Goal: Information Seeking & Learning: Learn about a topic

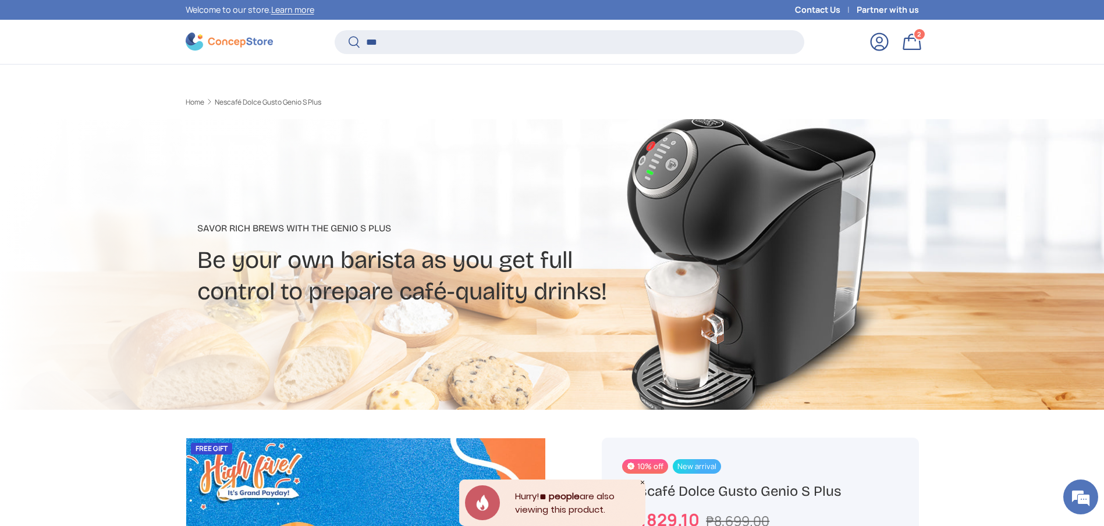
type input "***"
click at [335, 29] on button "Search" at bounding box center [348, 42] width 26 height 27
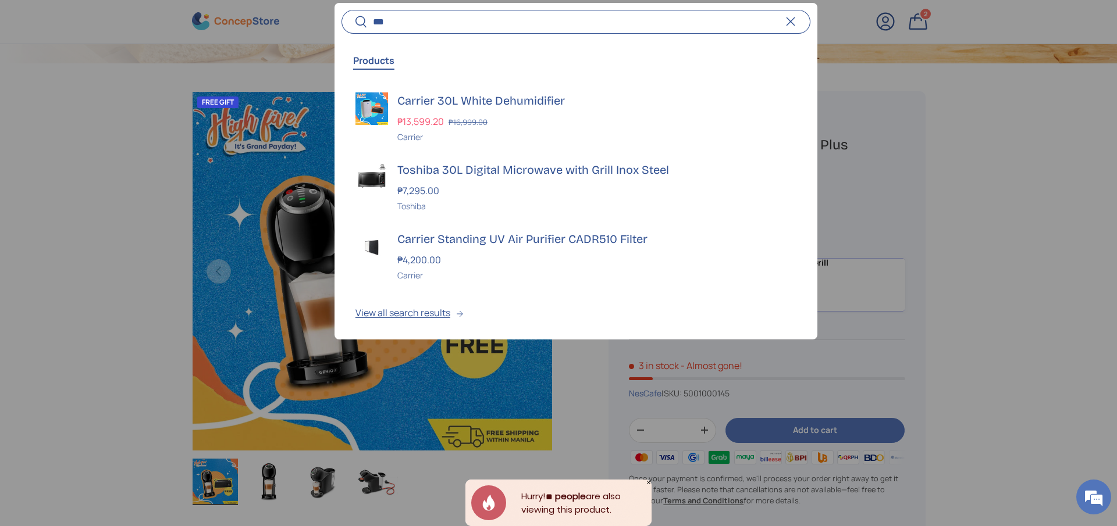
scroll to position [347, 0]
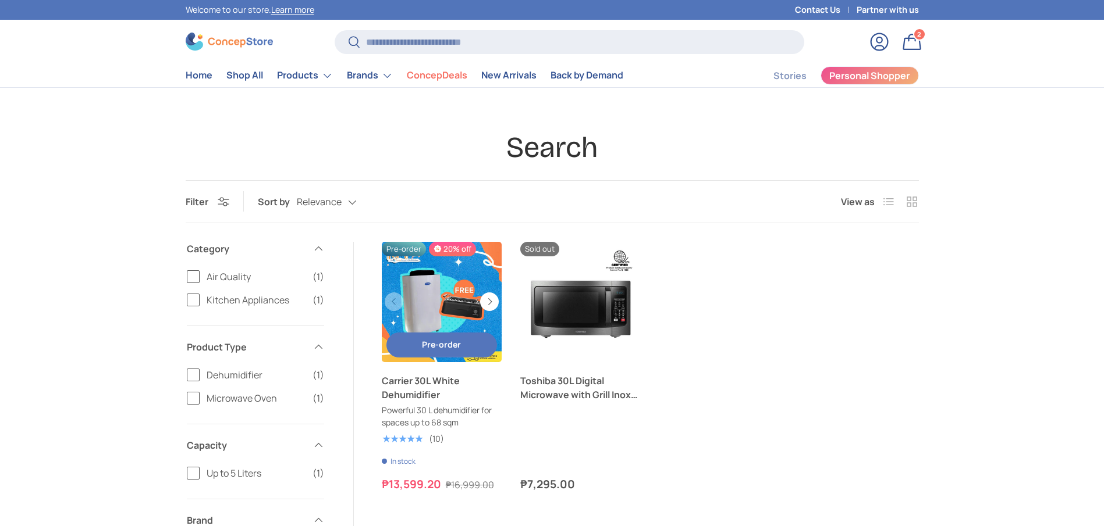
click at [426, 392] on link "Carrier 30L White Dehumidifier" at bounding box center [442, 388] width 120 height 28
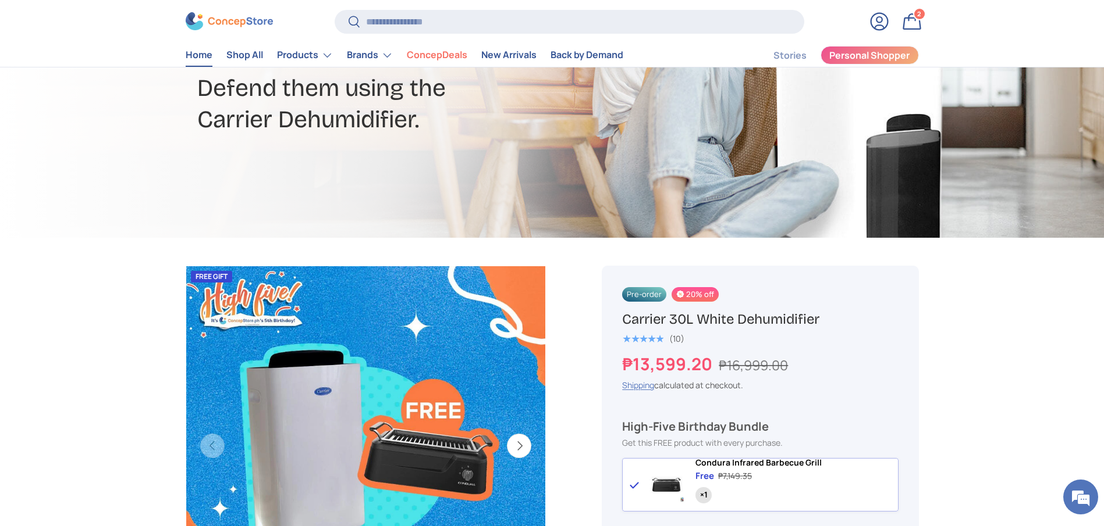
click at [196, 62] on link "Home" at bounding box center [199, 55] width 27 height 23
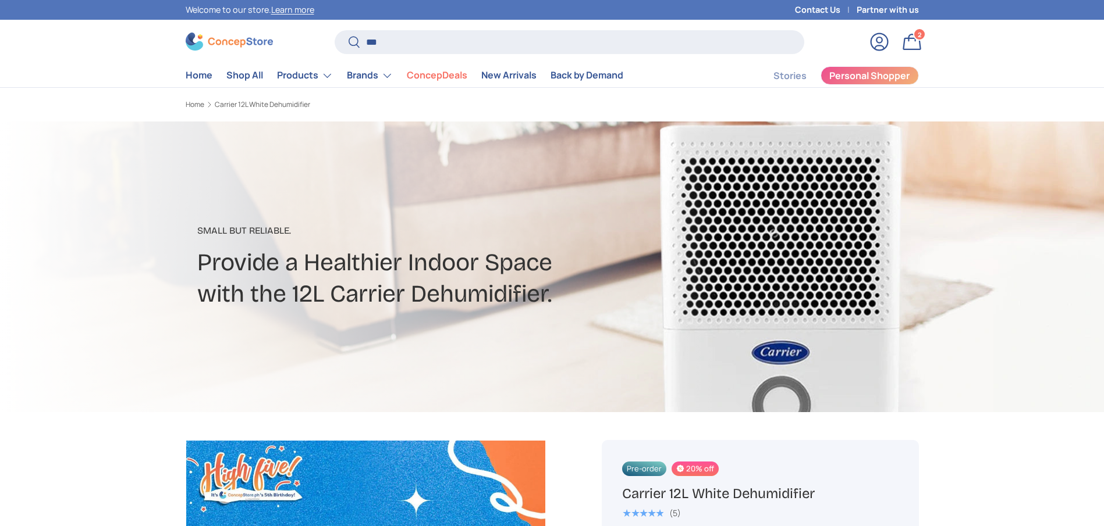
type input "***"
click at [335, 29] on button "Search" at bounding box center [348, 42] width 26 height 27
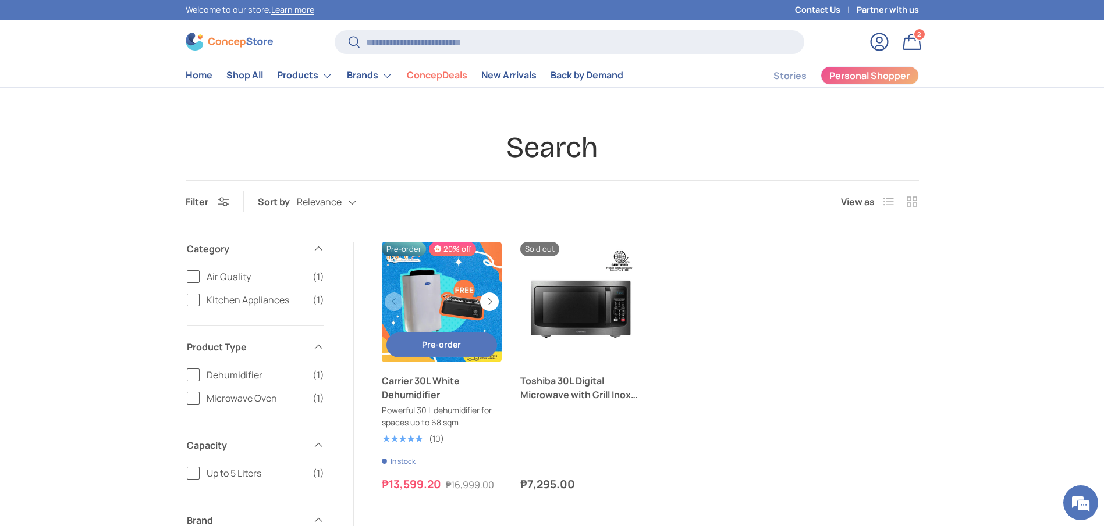
drag, startPoint x: 0, startPoint y: 0, endPoint x: 421, endPoint y: 377, distance: 564.8
click at [421, 377] on link "Carrier 30L White Dehumidifier" at bounding box center [442, 388] width 120 height 28
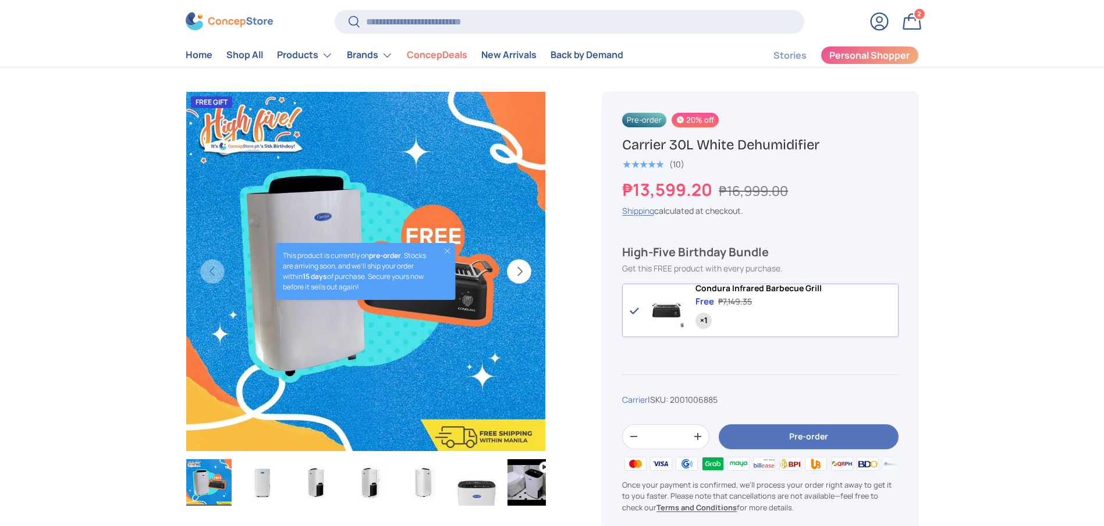
scroll to position [349, 0]
click at [757, 450] on button "Pre-order" at bounding box center [807, 437] width 179 height 25
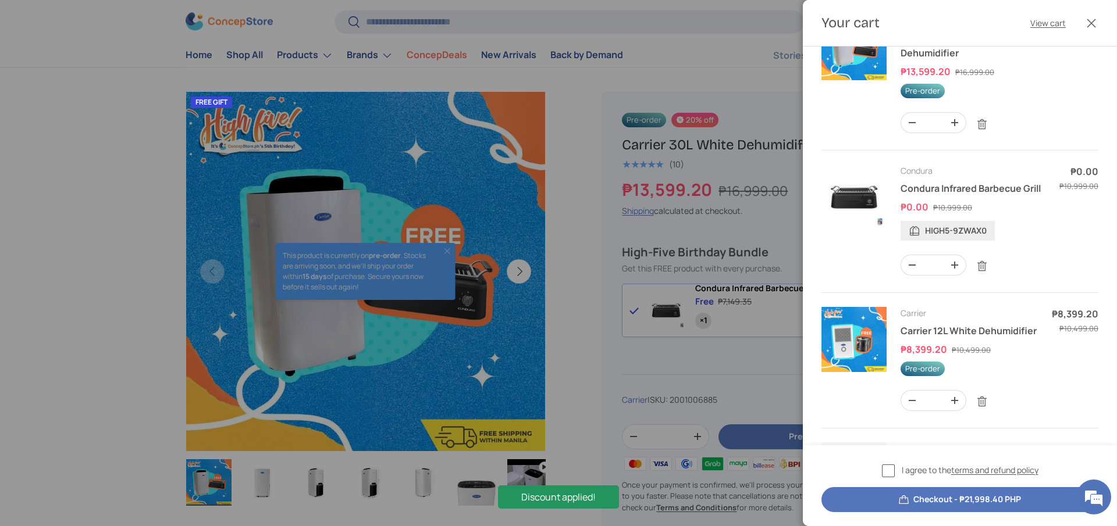
scroll to position [175, 0]
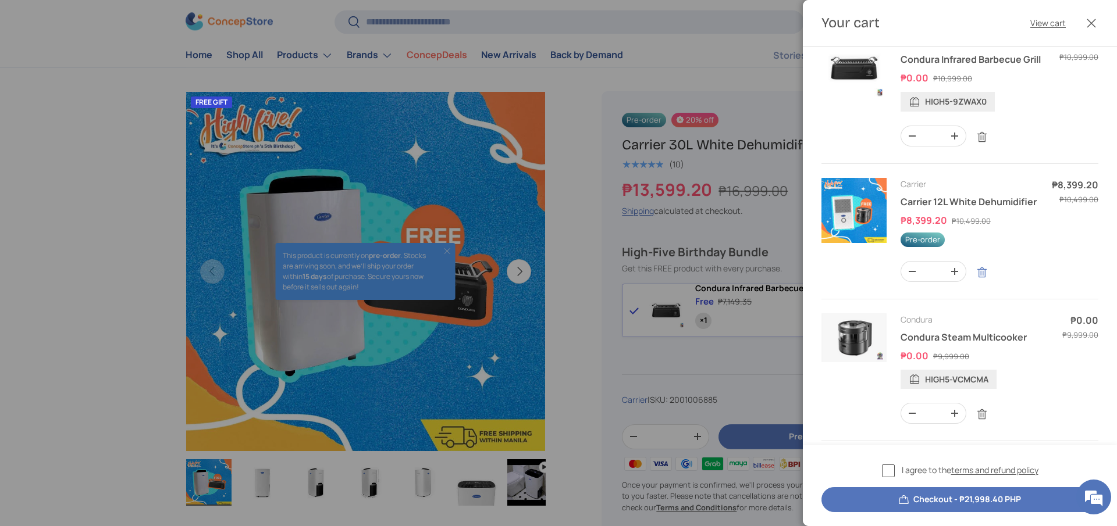
click at [983, 284] on link "Remove" at bounding box center [982, 273] width 22 height 22
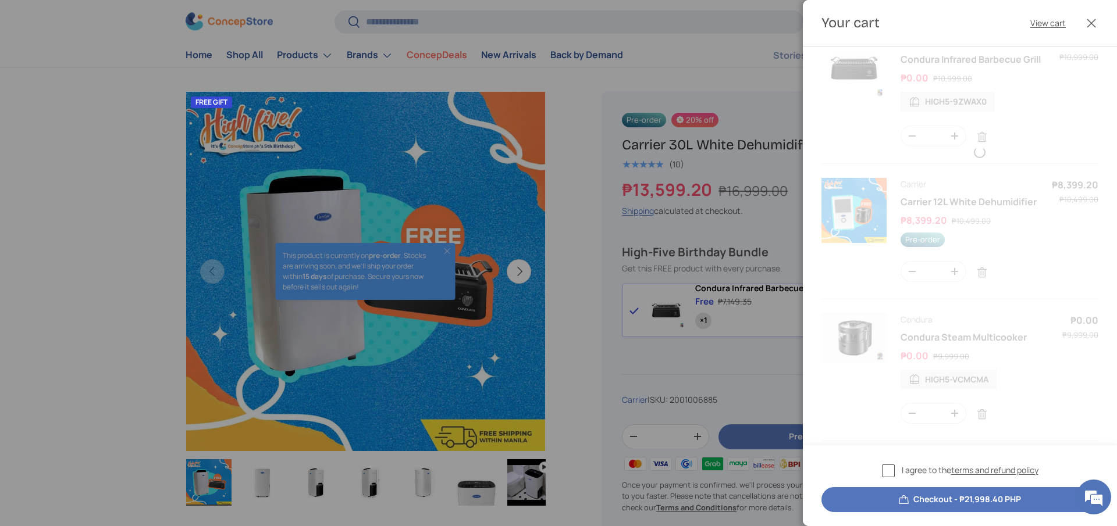
scroll to position [73, 0]
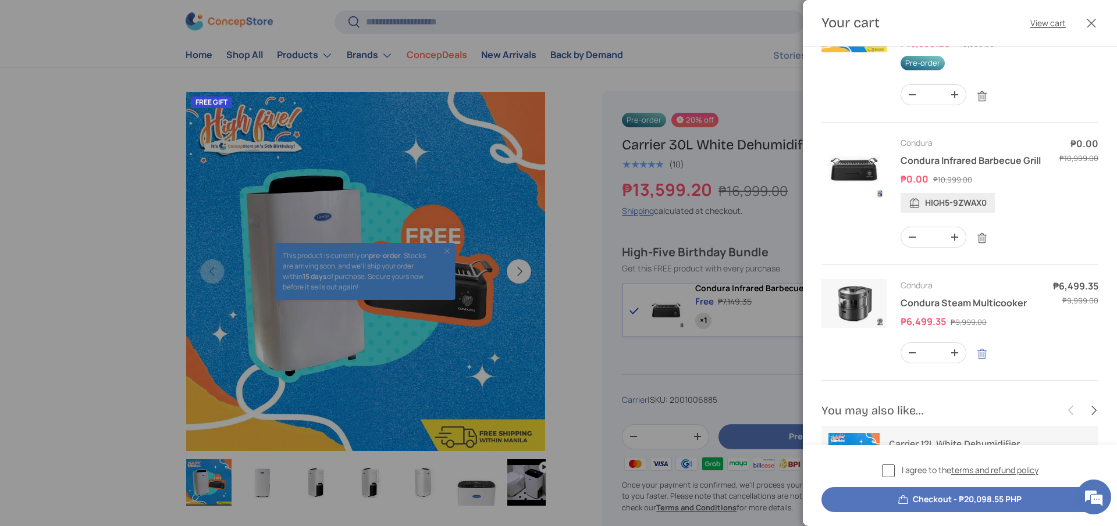
click at [977, 365] on link "Remove" at bounding box center [982, 354] width 22 height 22
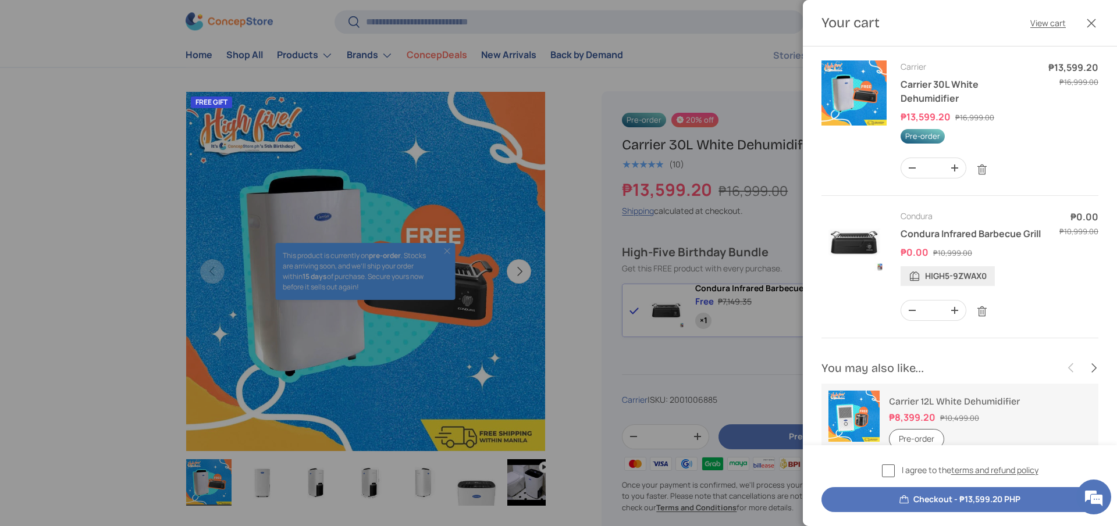
click at [884, 503] on button "Checkout - ₱13,599.20 PHP" at bounding box center [959, 500] width 277 height 25
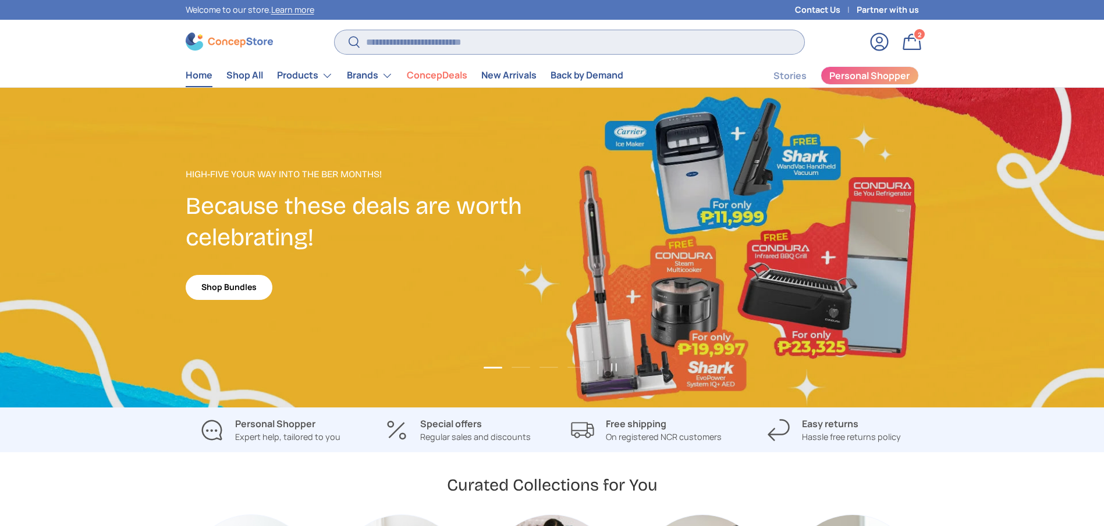
click at [390, 38] on input "Search" at bounding box center [569, 42] width 469 height 24
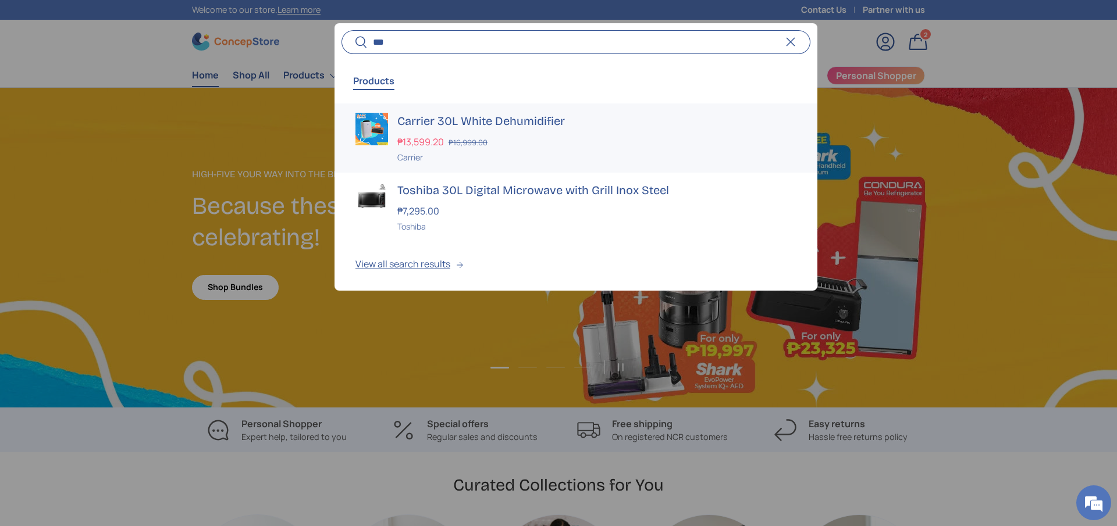
type input "***"
click at [418, 115] on h3 "Carrier 30L White Dehumidifier" at bounding box center [596, 121] width 399 height 16
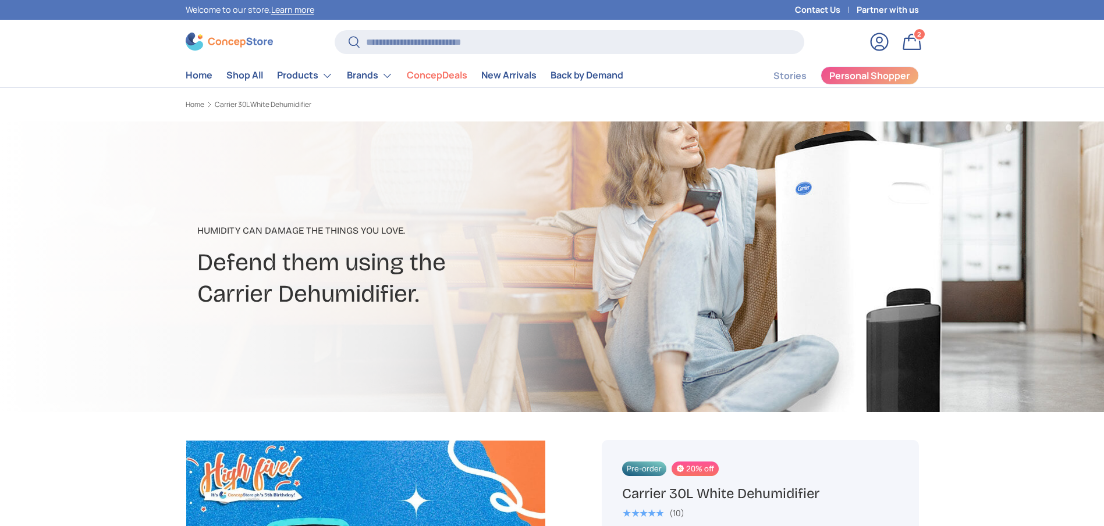
click at [803, 485] on h1 "Carrier 30L White Dehumidifier" at bounding box center [760, 494] width 276 height 18
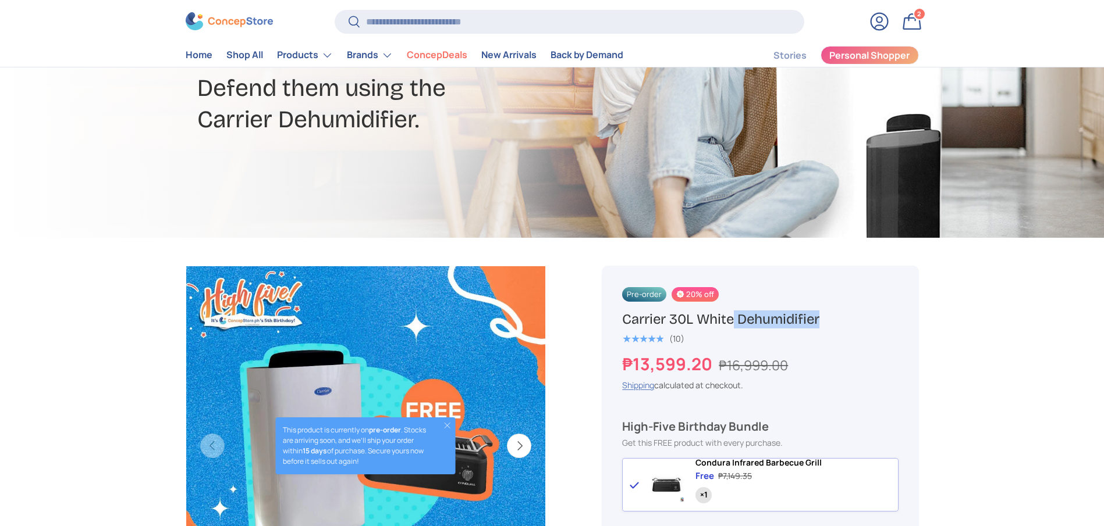
click at [802, 322] on h1 "Carrier 30L White Dehumidifier" at bounding box center [760, 320] width 276 height 18
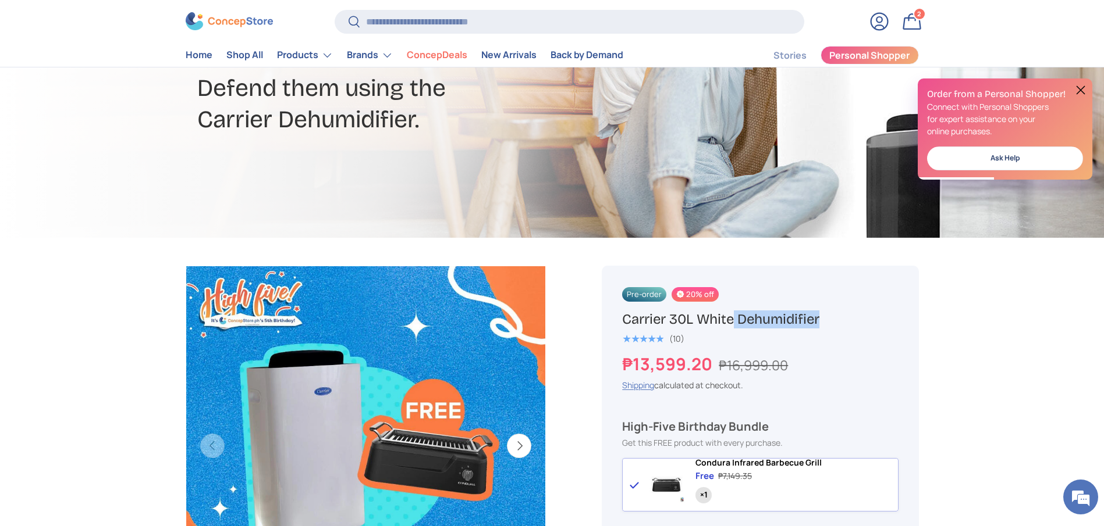
click at [849, 320] on h1 "Carrier 30L White Dehumidifier" at bounding box center [760, 320] width 276 height 18
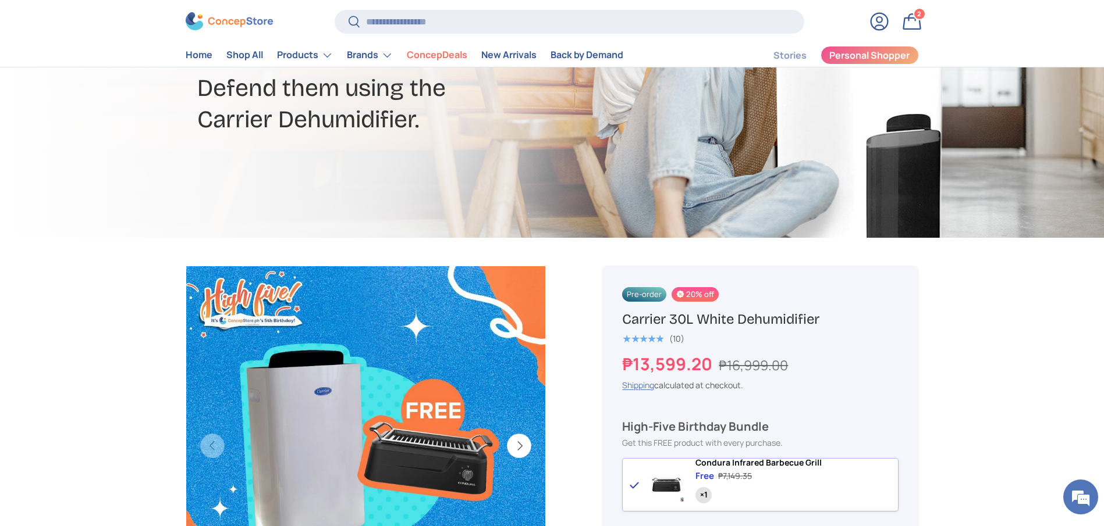
click at [780, 293] on div "Pre-order 20% off" at bounding box center [760, 295] width 276 height 16
click at [830, 324] on h1 "Carrier 30L White Dehumidifier" at bounding box center [760, 320] width 276 height 18
click at [841, 315] on h1 "Carrier 30L White Dehumidifier" at bounding box center [760, 320] width 276 height 18
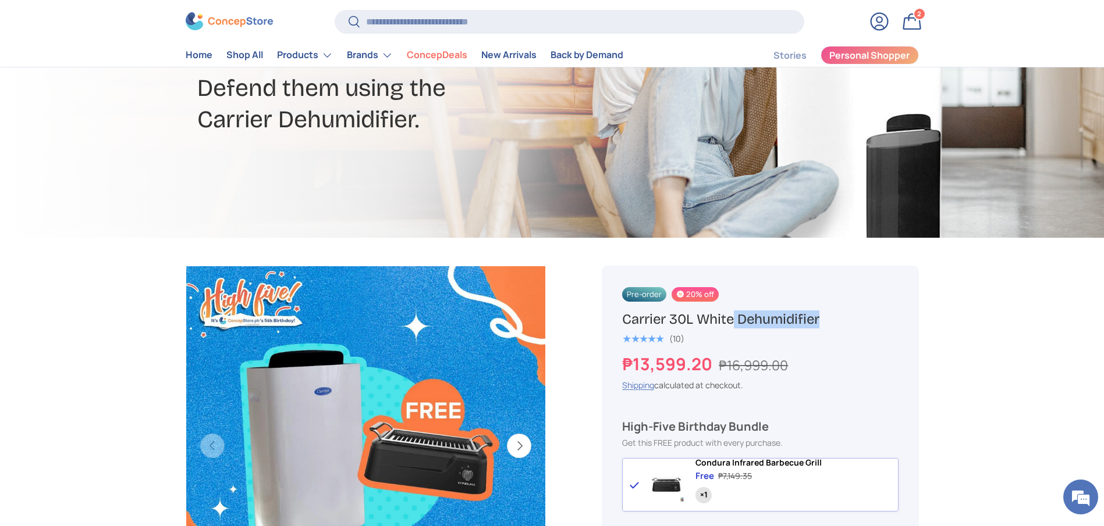
click at [841, 315] on h1 "Carrier 30L White Dehumidifier" at bounding box center [760, 320] width 276 height 18
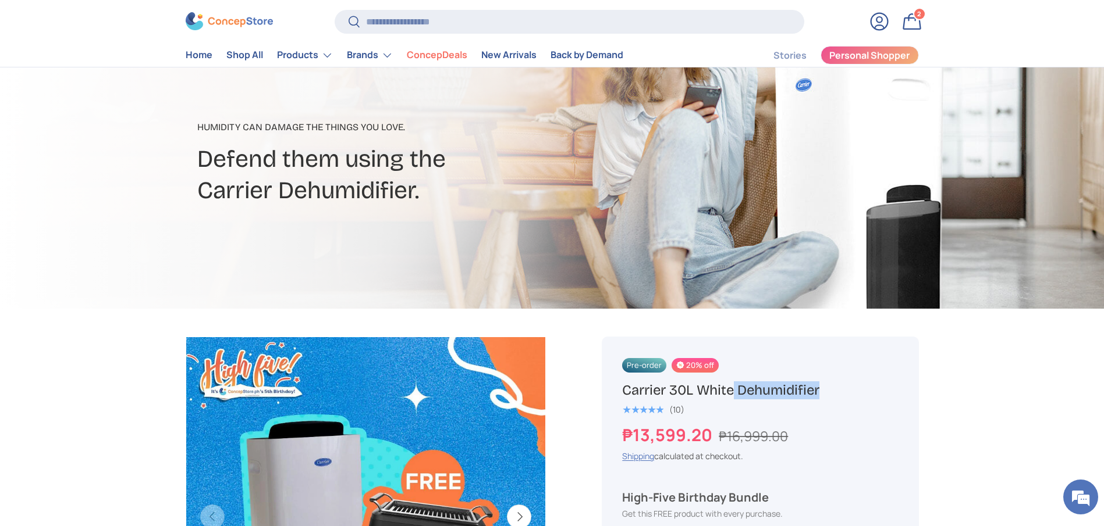
scroll to position [87, 0]
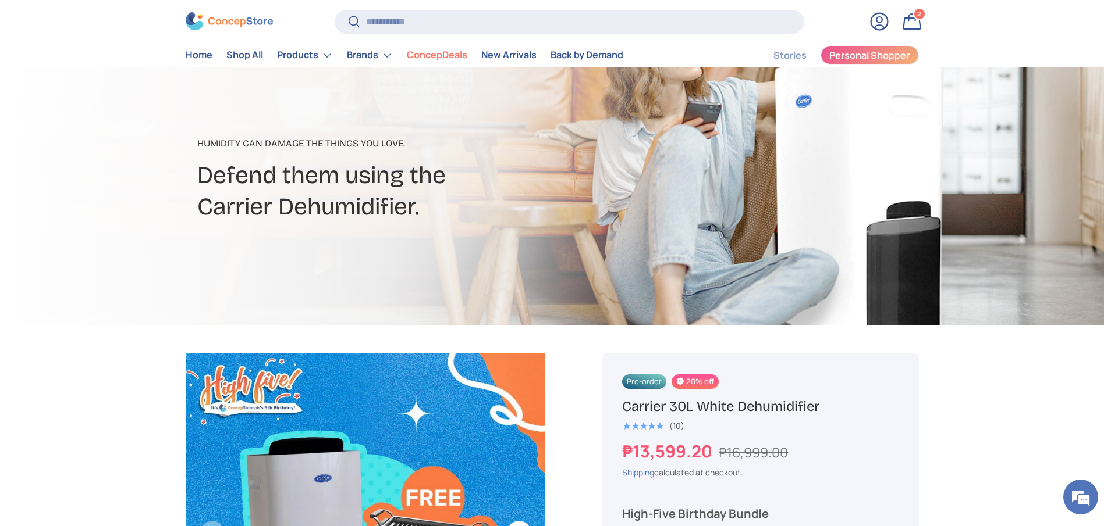
click at [839, 386] on div "Pre-order 20% off" at bounding box center [760, 383] width 276 height 16
click at [840, 400] on h1 "Carrier 30L White Dehumidifier" at bounding box center [760, 407] width 276 height 18
click at [398, 27] on input "Search" at bounding box center [569, 22] width 469 height 24
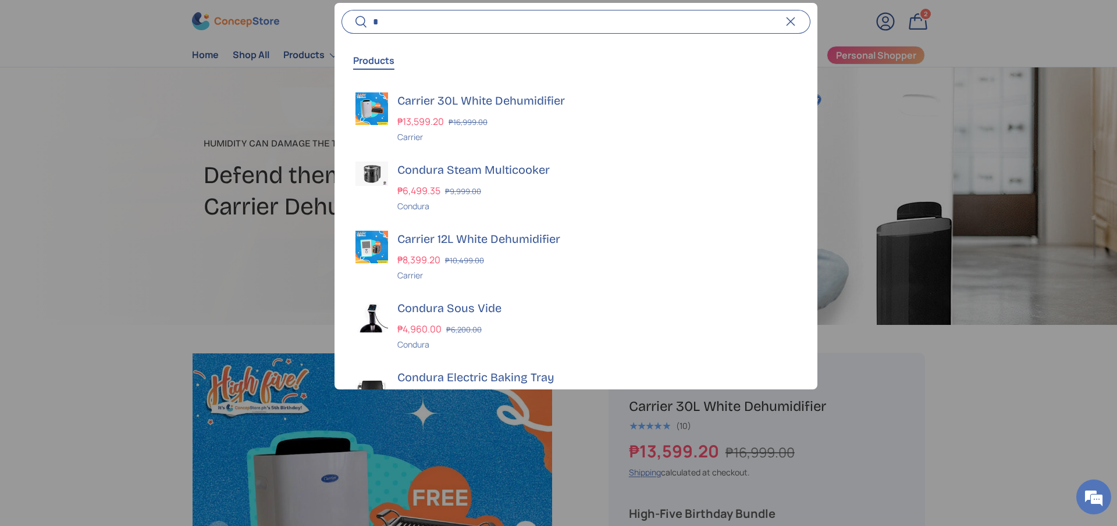
type input "*"
click at [124, 424] on div at bounding box center [558, 263] width 1117 height 526
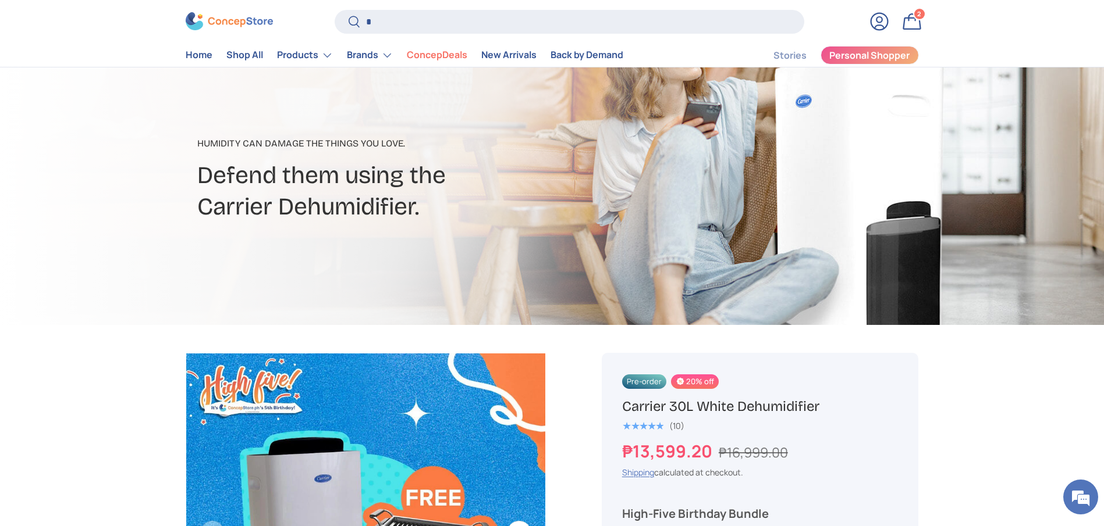
scroll to position [262, 0]
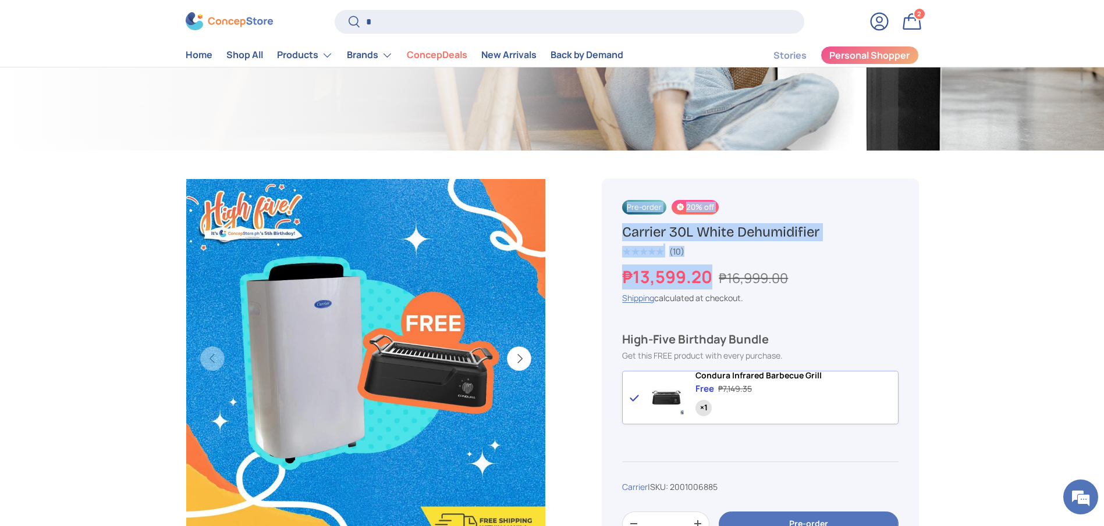
drag, startPoint x: 713, startPoint y: 280, endPoint x: 566, endPoint y: 280, distance: 147.2
click at [566, 151] on div "Play video Previous Next This product is currently on pre-order . Stocks are ar…" at bounding box center [552, 151] width 733 height 0
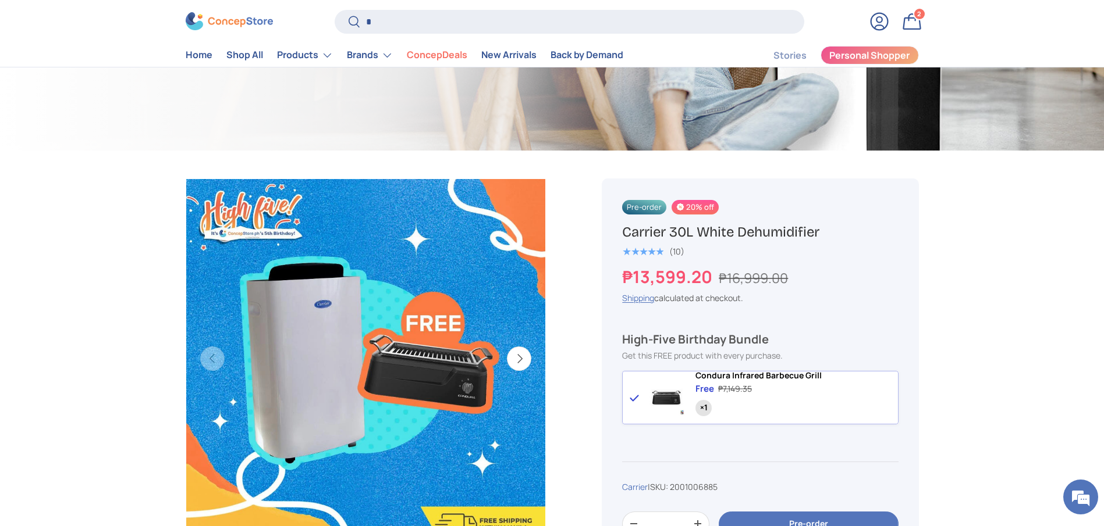
click at [894, 273] on div "₱13,599.20 ₱16,999.00" at bounding box center [760, 277] width 276 height 25
click at [833, 233] on h1 "Carrier 30L White Dehumidifier" at bounding box center [760, 232] width 276 height 18
click at [767, 303] on div "Shipping calculated at checkout." at bounding box center [760, 298] width 276 height 12
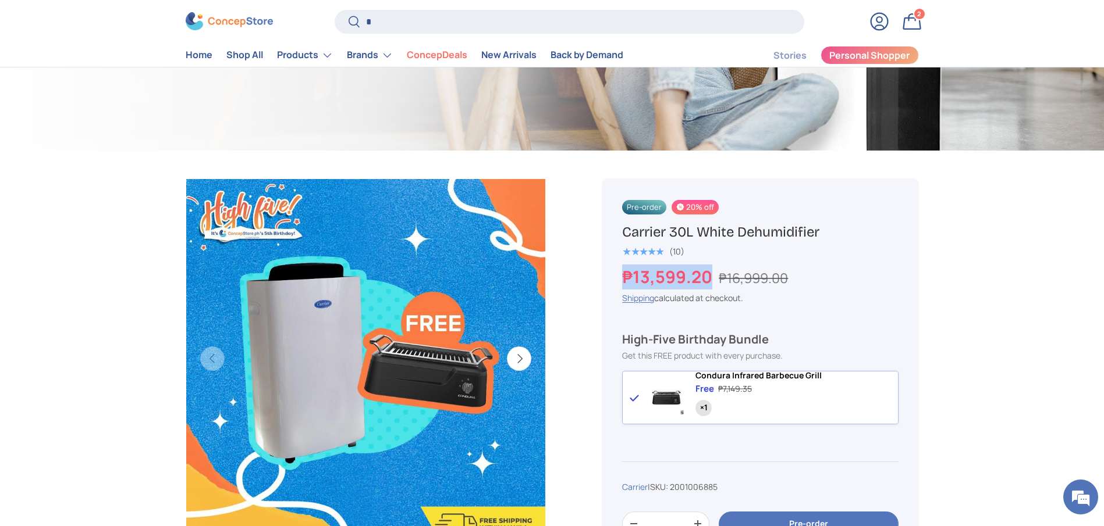
drag, startPoint x: 710, startPoint y: 277, endPoint x: 620, endPoint y: 277, distance: 89.6
click at [620, 277] on div "Pre-order 20% off Carrier 30L White Dehumidifier ★★★★★ (10) ₱13,599.20 ₱16,999.…" at bounding box center [760, 416] width 316 height 475
click at [877, 277] on div "₱13,599.20 ₱16,999.00" at bounding box center [760, 277] width 276 height 25
click at [841, 227] on h1 "Carrier 30L White Dehumidifier" at bounding box center [760, 232] width 276 height 18
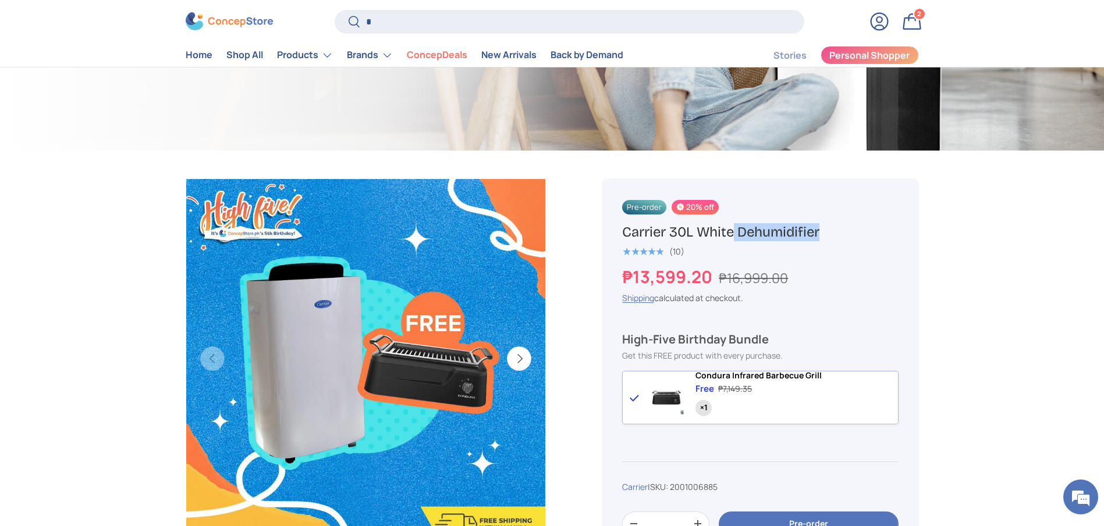
click at [841, 227] on h1 "Carrier 30L White Dehumidifier" at bounding box center [760, 232] width 276 height 18
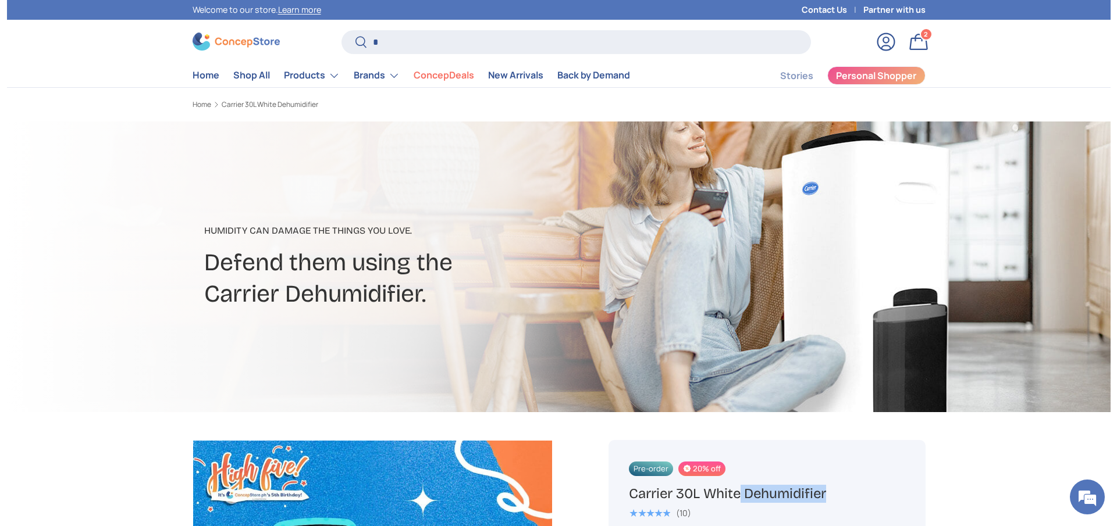
scroll to position [62, 0]
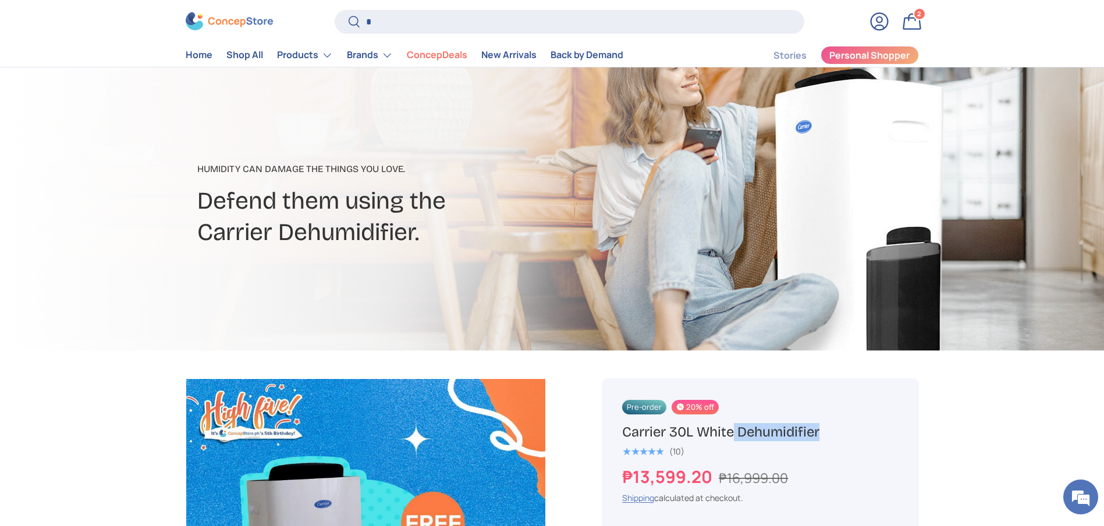
click at [15, 334] on div at bounding box center [552, 205] width 1104 height 291
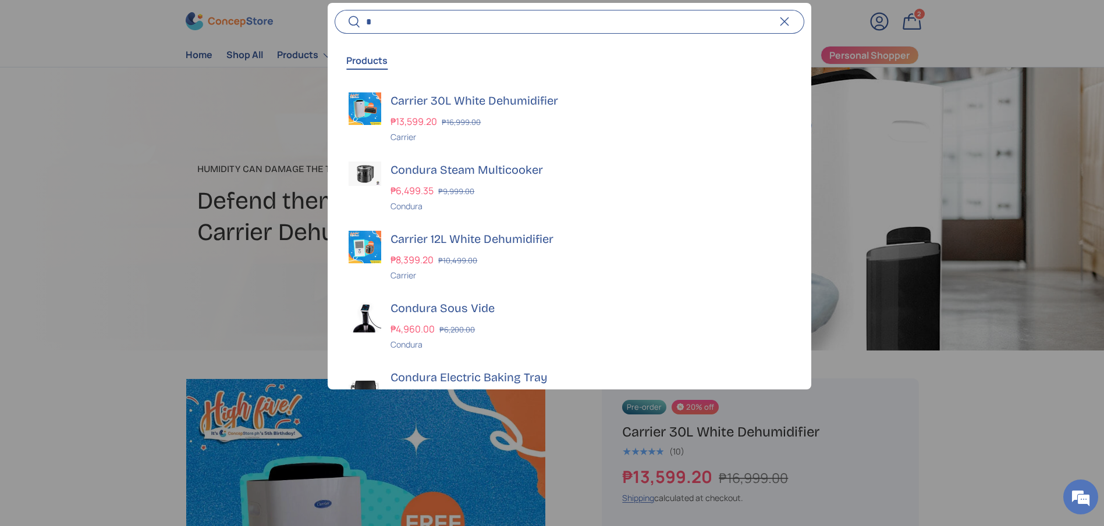
click at [523, 23] on input "*" at bounding box center [569, 22] width 469 height 24
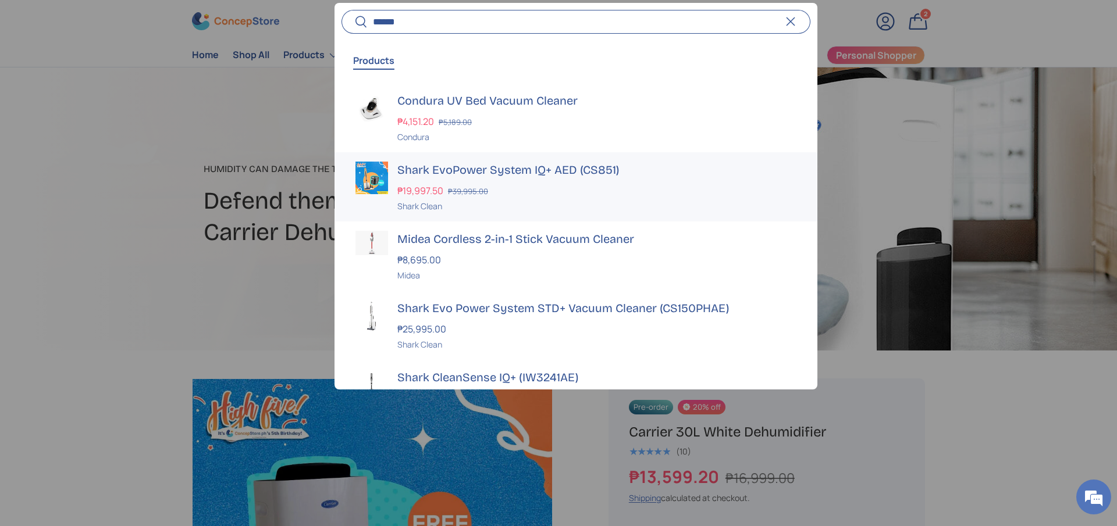
type input "******"
click at [507, 168] on h3 "Shark EvoPower System IQ+ AED (CS851)" at bounding box center [596, 170] width 399 height 16
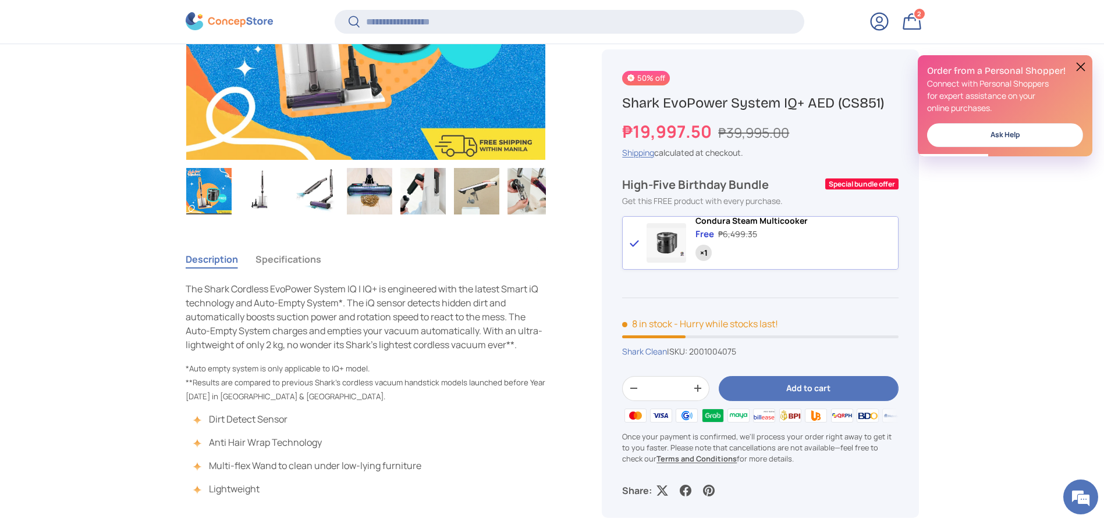
click at [294, 260] on button "Specifications" at bounding box center [288, 259] width 66 height 27
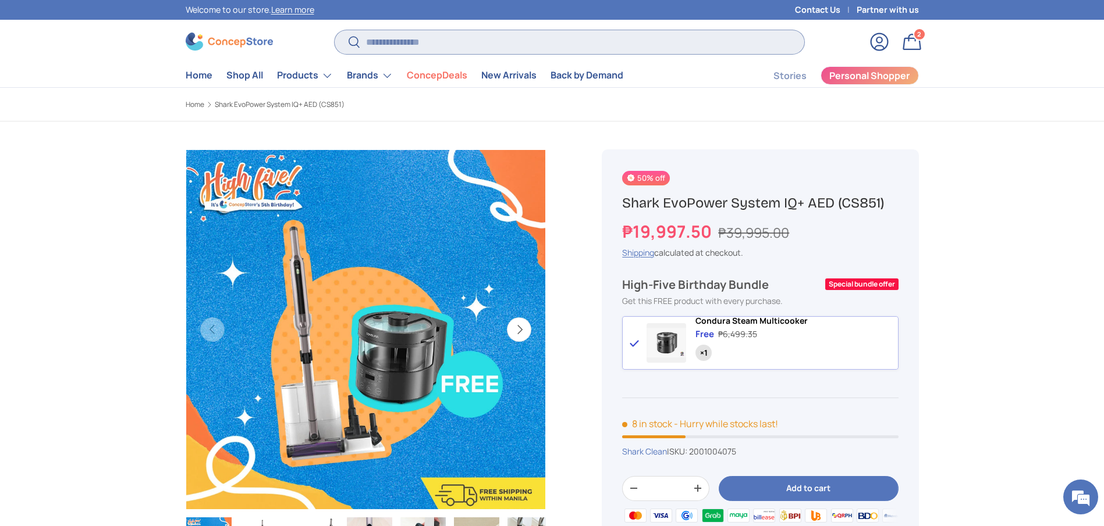
click at [418, 44] on input "Search" at bounding box center [569, 42] width 469 height 24
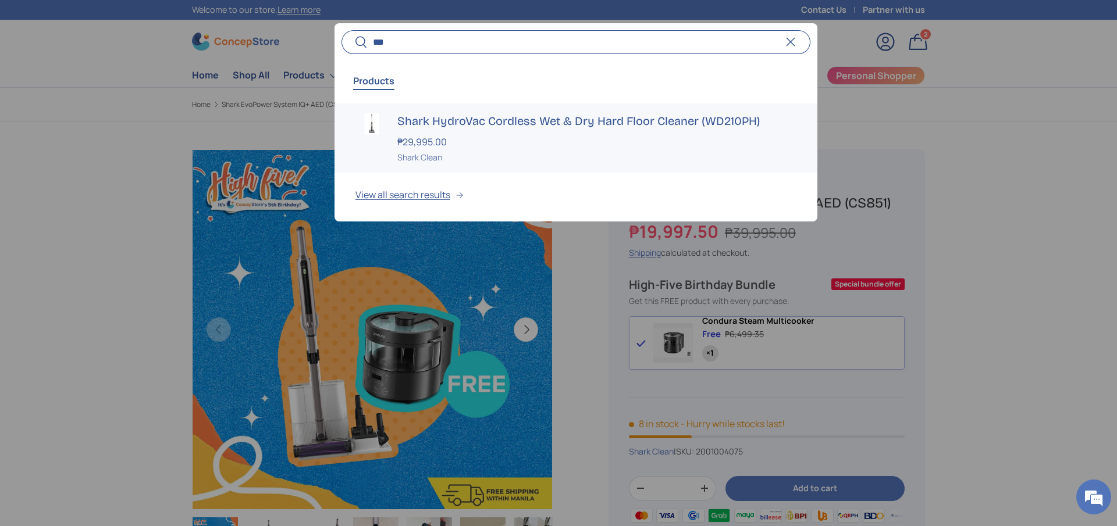
type input "***"
click at [509, 118] on h3 "Shark HydroVac Cordless Wet & Dry Hard Floor Cleaner (WD210PH)" at bounding box center [596, 121] width 399 height 16
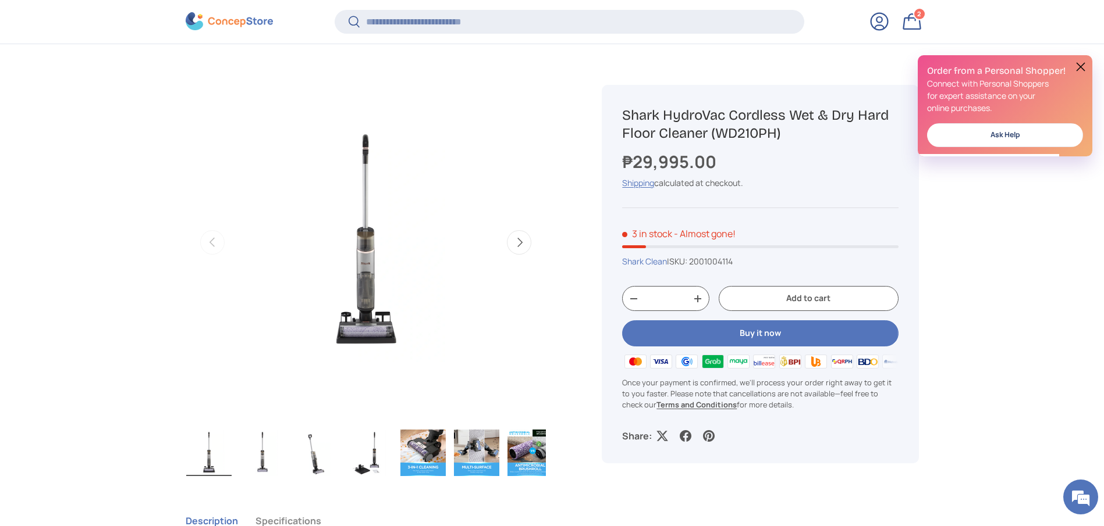
drag, startPoint x: 788, startPoint y: 133, endPoint x: 621, endPoint y: 120, distance: 168.0
click at [621, 120] on div "Shark HydroVac Cordless Wet & Dry Hard Floor Cleaner (WD210PH) ₱29,995.00 Unit …" at bounding box center [760, 274] width 316 height 379
copy h1 "Shark HydroVac Cordless Wet & Dry Hard Floor Cleaner (WD210PH)"
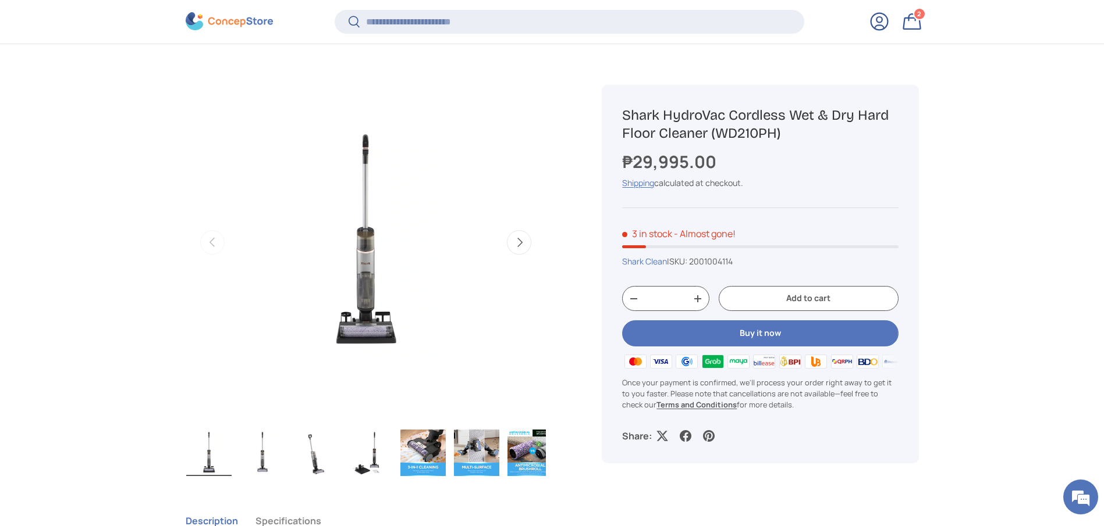
copy h1 "Shark HydroVac Cordless Wet & Dry Hard Floor Cleaner (WD210PH)"
click at [721, 163] on div "₱29,995.00" at bounding box center [760, 162] width 276 height 25
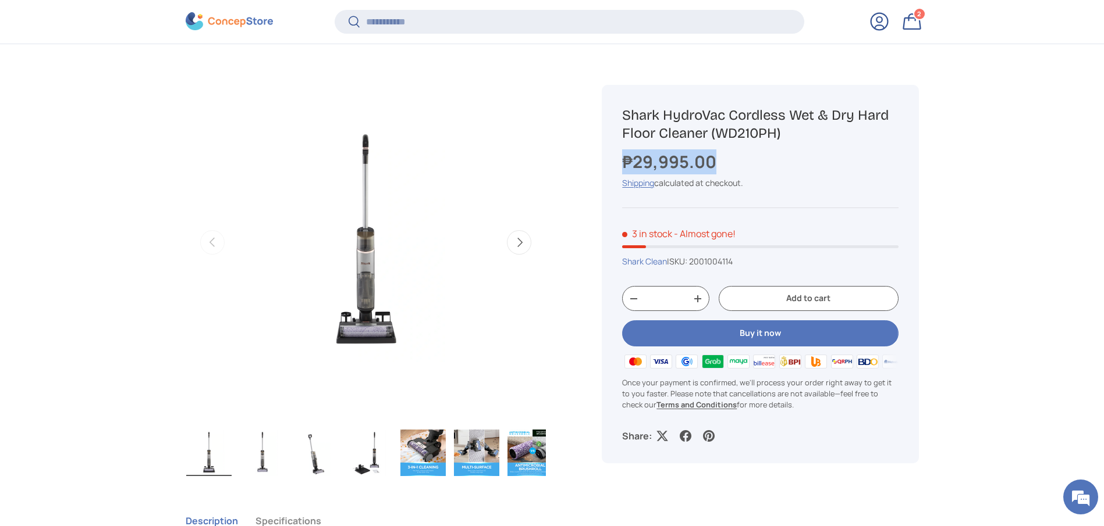
click at [721, 163] on div "₱29,995.00" at bounding box center [760, 162] width 276 height 25
copy div "₱29,995.00 Unit price / Unavailable"
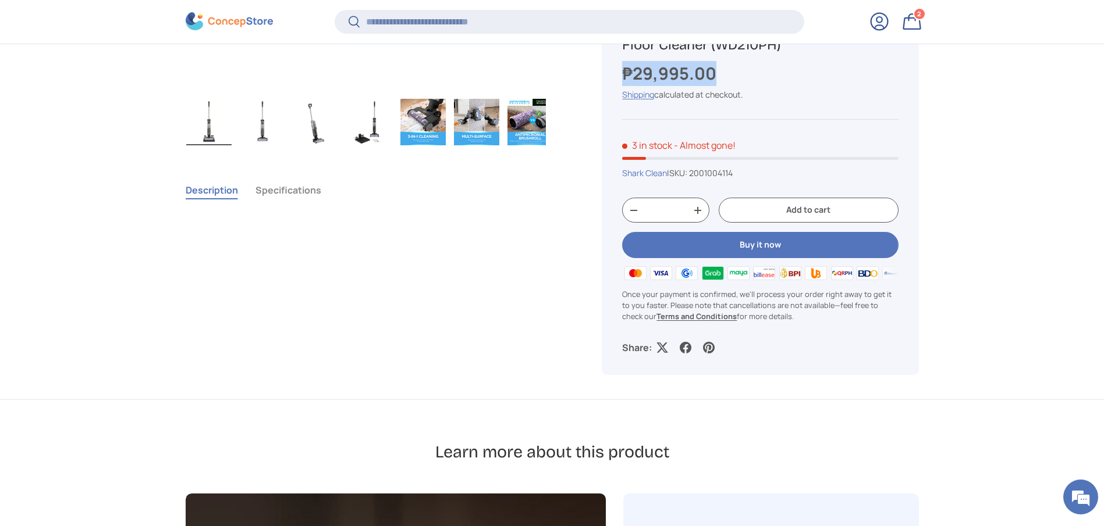
scroll to position [870, 0]
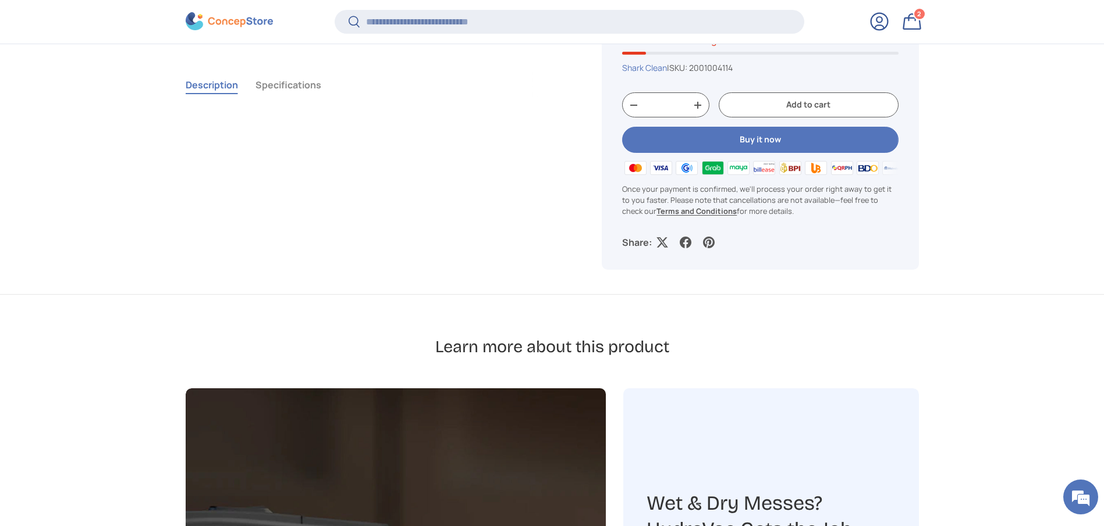
click at [294, 69] on div "Description Specifications Introducing the all-new Shark HydroVac 3-in-1 Wet & …" at bounding box center [380, 180] width 389 height 227
click at [303, 92] on button "Specifications" at bounding box center [288, 85] width 66 height 27
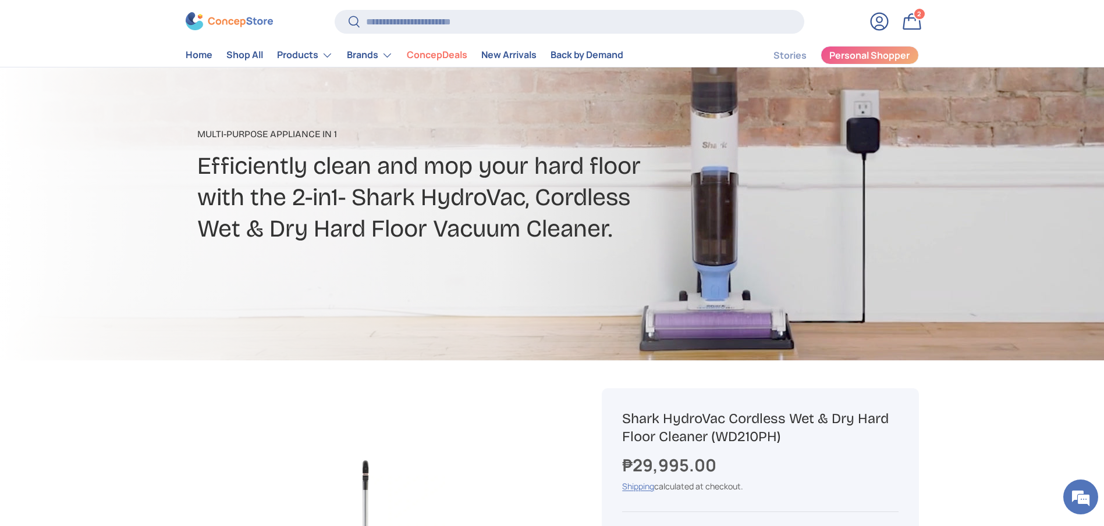
scroll to position [0, 0]
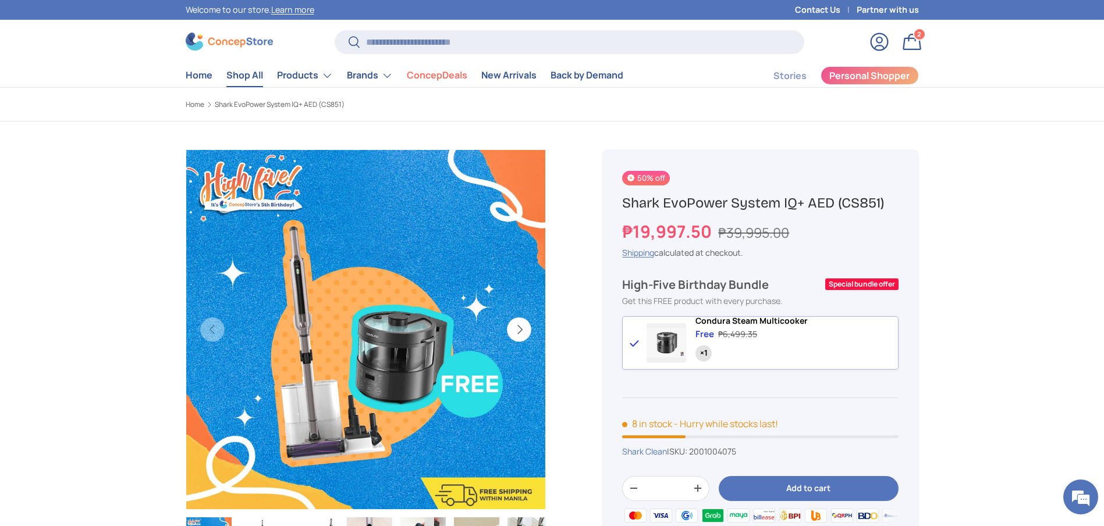
click at [248, 79] on link "Shop All" at bounding box center [244, 75] width 37 height 23
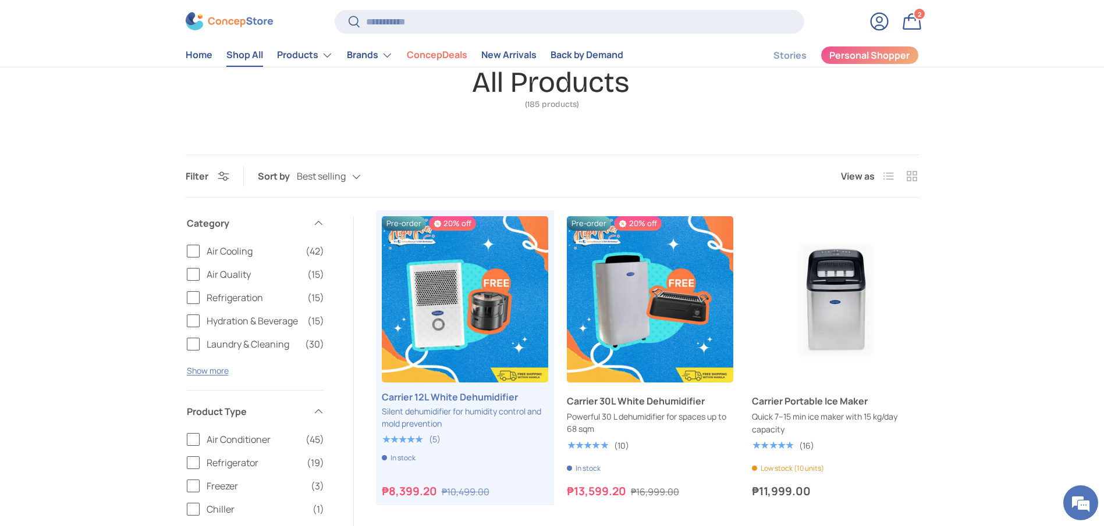
click at [240, 62] on link "Shop All" at bounding box center [244, 55] width 37 height 23
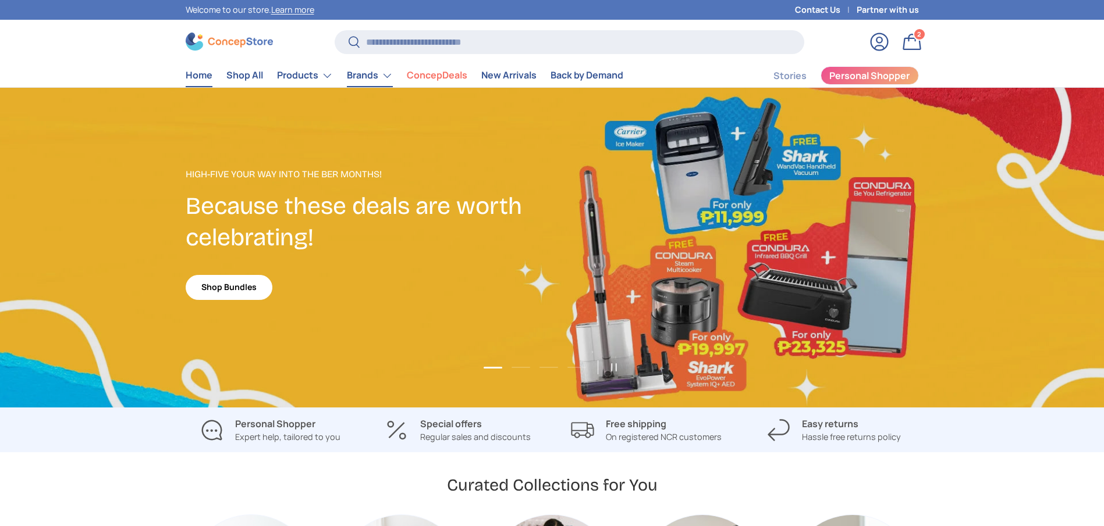
click at [391, 72] on link "Brands" at bounding box center [370, 75] width 46 height 23
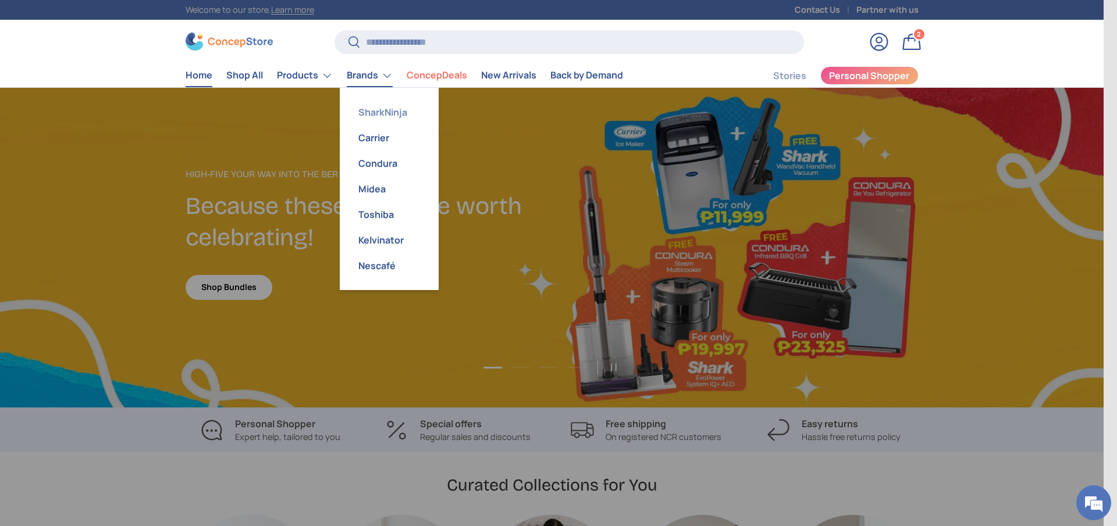
click at [386, 113] on link "SharkNinja" at bounding box center [389, 112] width 85 height 26
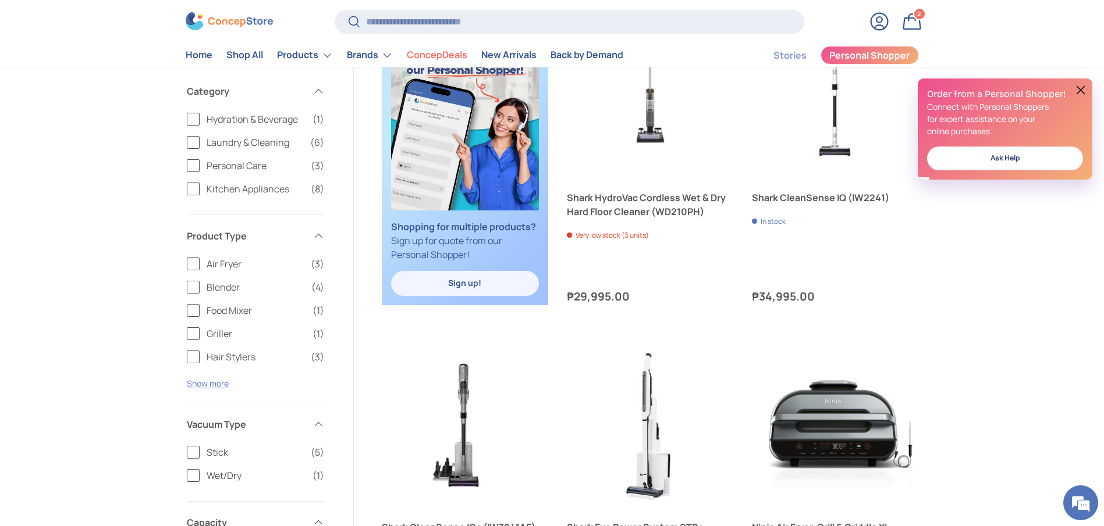
scroll to position [960, 0]
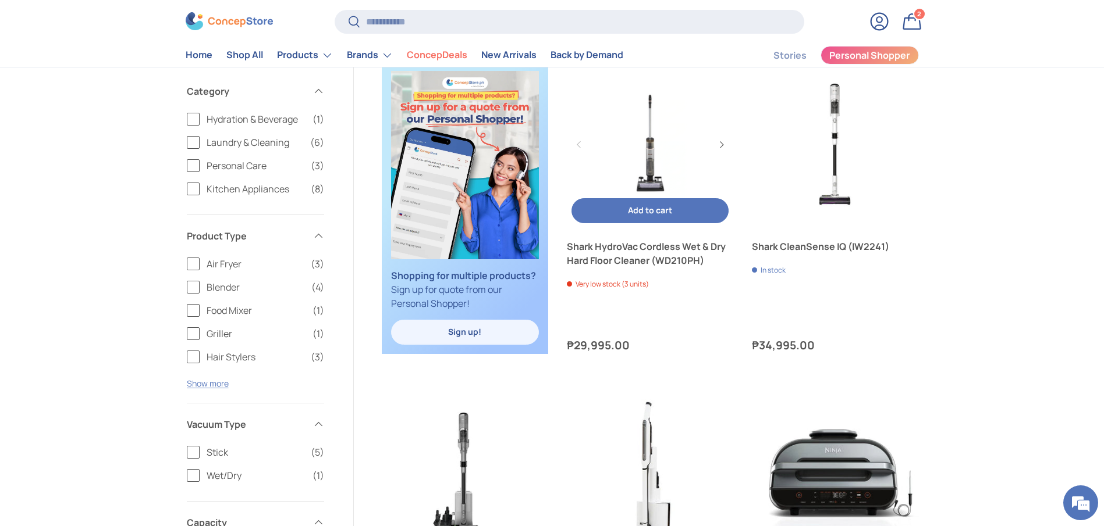
click at [696, 259] on link "Shark HydroVac Cordless Wet & Dry Hard Floor Cleaner (WD210PH)" at bounding box center [650, 254] width 166 height 28
